Goal: Task Accomplishment & Management: Manage account settings

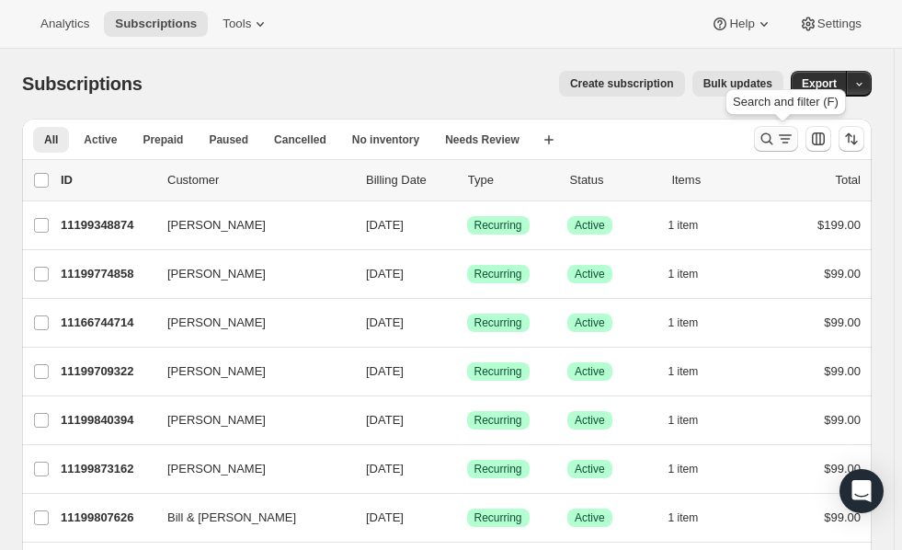
click at [790, 146] on icon "Search and filter results" at bounding box center [785, 139] width 18 height 18
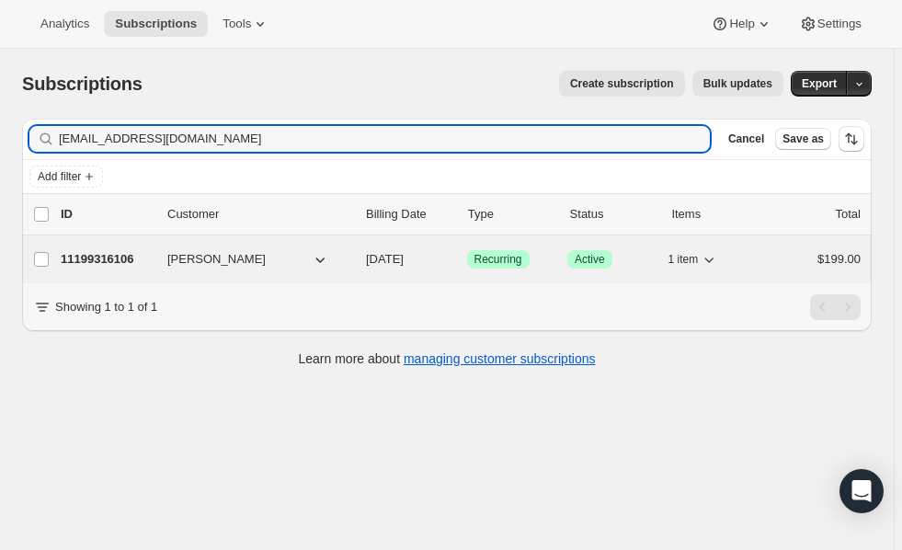
type input "[EMAIL_ADDRESS][DOMAIN_NAME]"
click at [102, 256] on p "11199316106" at bounding box center [107, 259] width 92 height 18
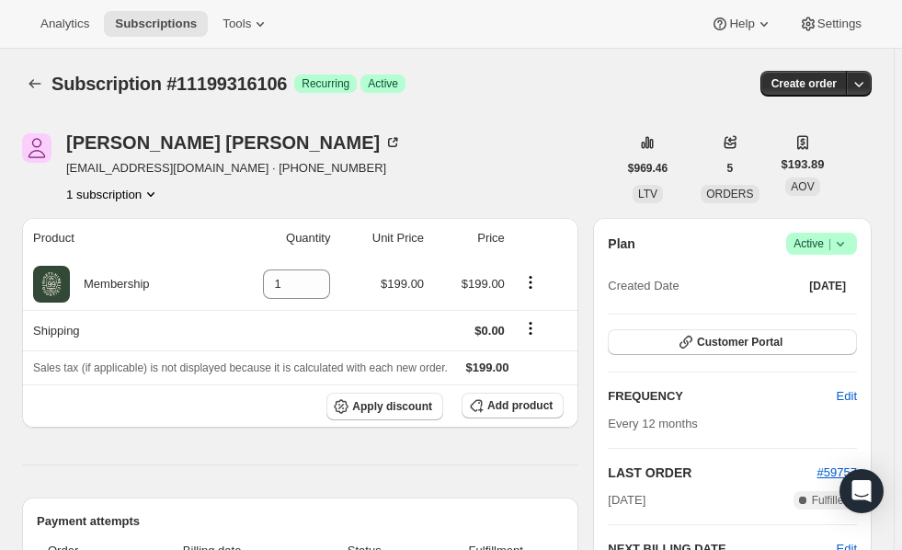
click at [843, 245] on icon at bounding box center [840, 243] width 18 height 18
click at [799, 316] on span "Cancel subscription" at bounding box center [830, 310] width 104 height 14
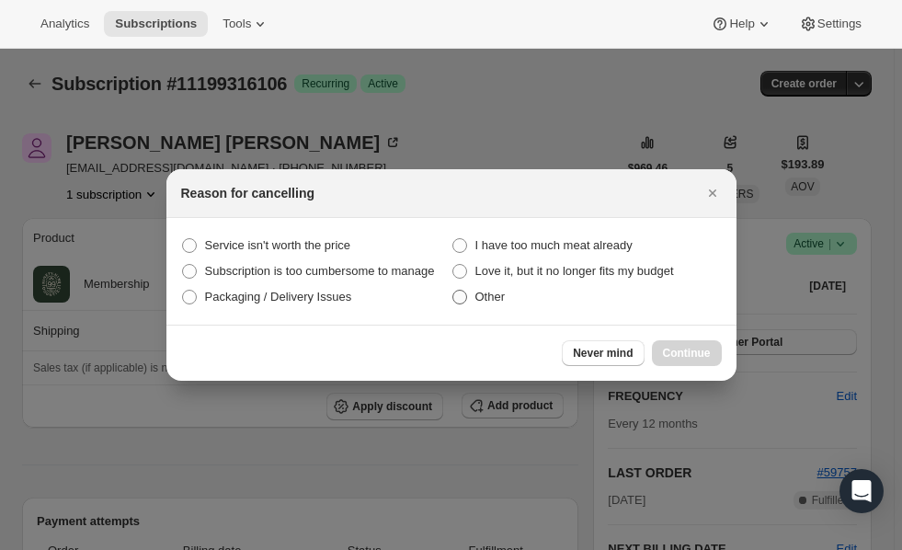
click at [462, 301] on span ":rbu:" at bounding box center [459, 297] width 15 height 15
click at [453, 291] on input "Other" at bounding box center [452, 290] width 1 height 1
radio input "true"
click at [693, 360] on button "Continue" at bounding box center [687, 353] width 70 height 26
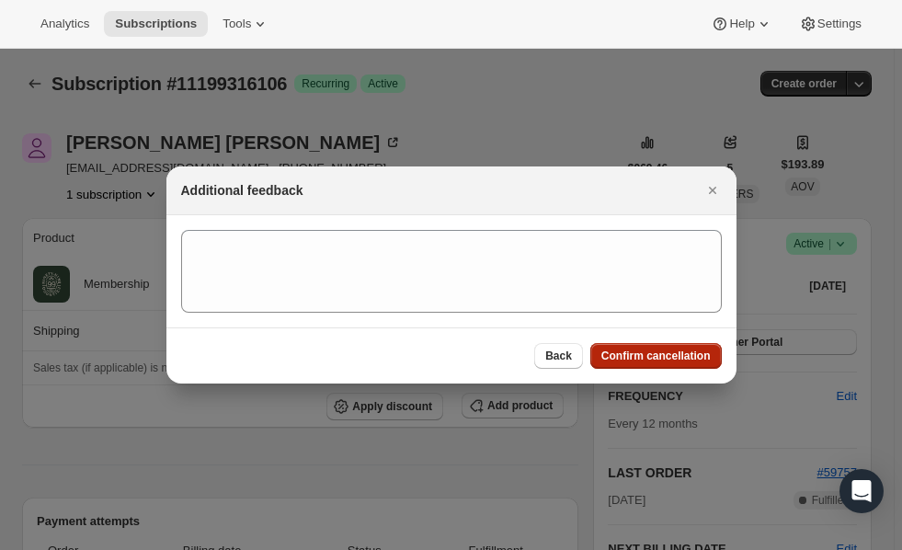
click at [693, 360] on span "Confirm cancellation" at bounding box center [655, 355] width 109 height 15
